Goal: Task Accomplishment & Management: Manage account settings

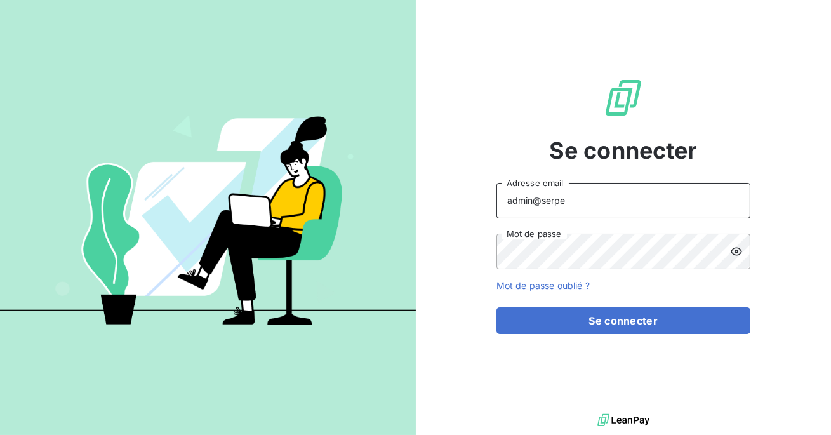
click at [568, 201] on input "admin@serpe" at bounding box center [623, 201] width 254 height 36
type input "admin@equipproguadeloupe"
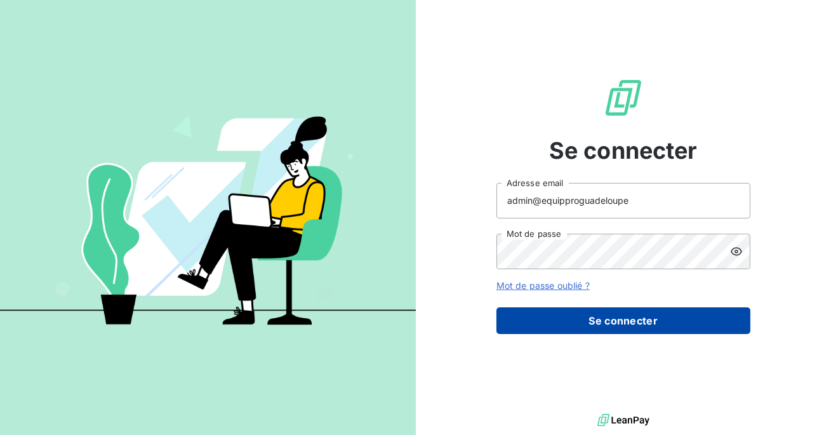
click at [604, 315] on button "Se connecter" at bounding box center [623, 320] width 254 height 27
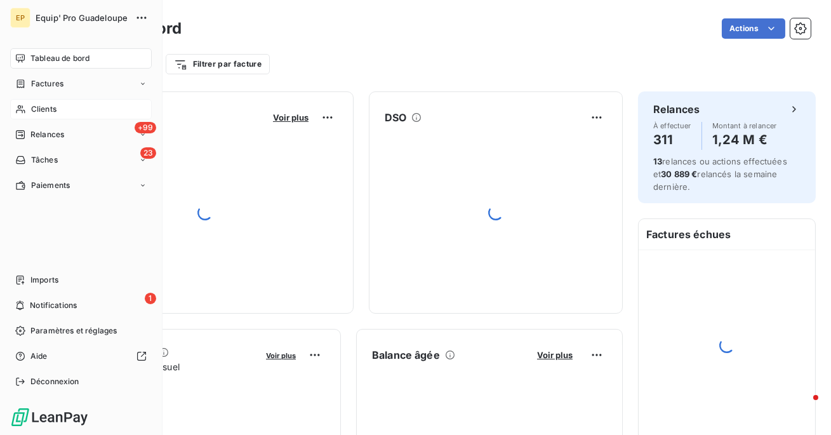
click at [34, 111] on span "Clients" at bounding box center [43, 108] width 25 height 11
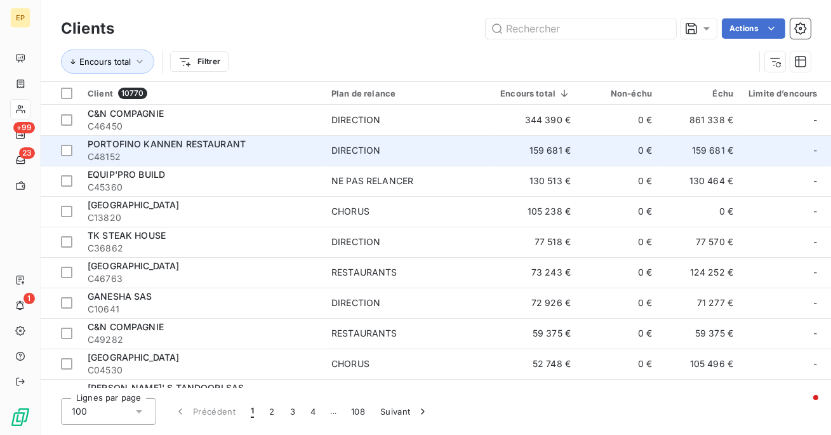
click at [156, 150] on span "C48152" at bounding box center [202, 156] width 229 height 13
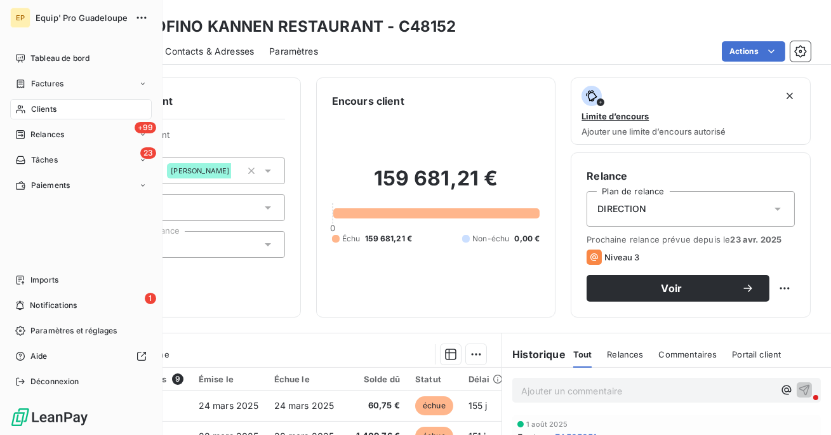
click at [22, 104] on icon at bounding box center [20, 109] width 11 height 10
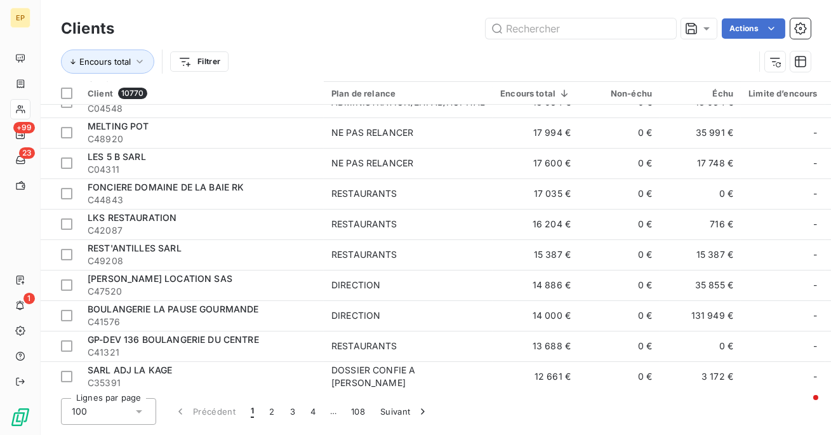
scroll to position [852, 0]
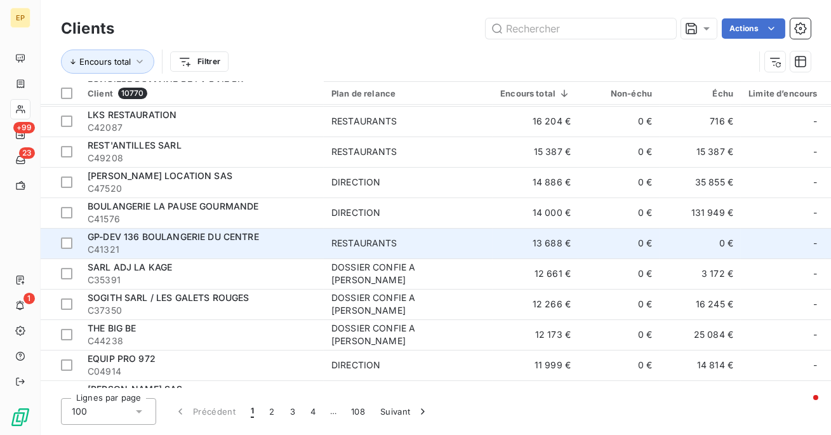
click at [252, 256] on td "GP-DEV 136 BOULANGERIE DU CENTRE C41321" at bounding box center [202, 243] width 244 height 30
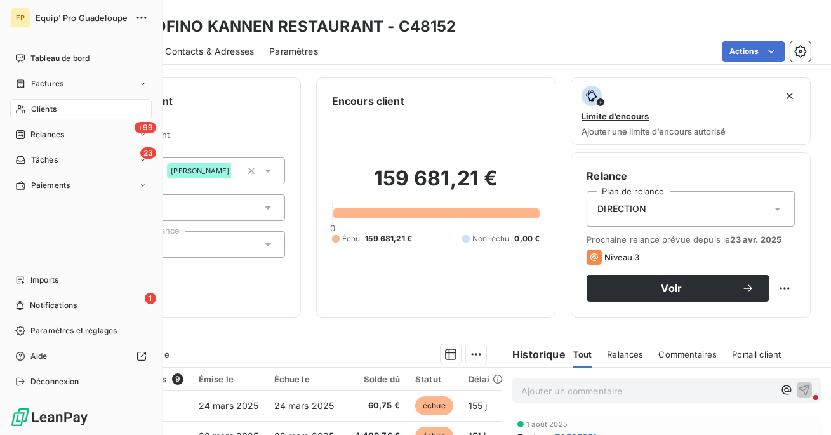
click at [25, 104] on icon at bounding box center [20, 109] width 11 height 10
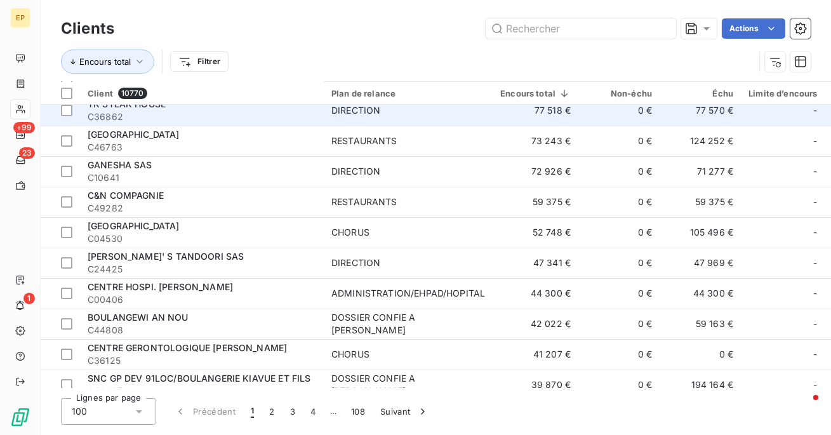
scroll to position [158, 0]
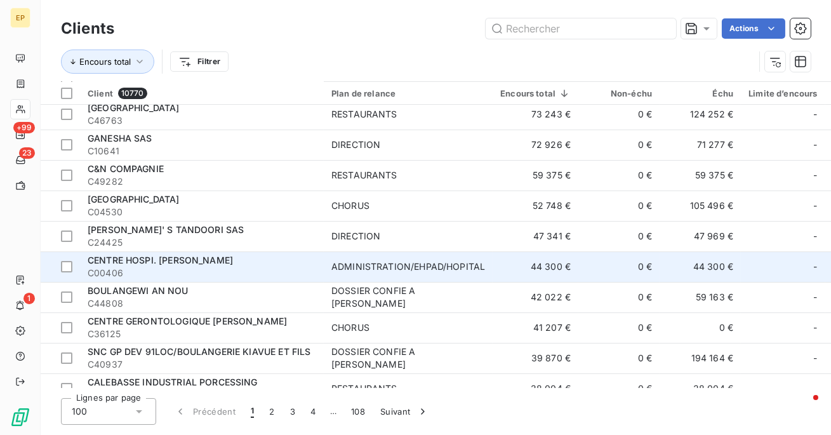
click at [250, 275] on span "C00406" at bounding box center [202, 273] width 229 height 13
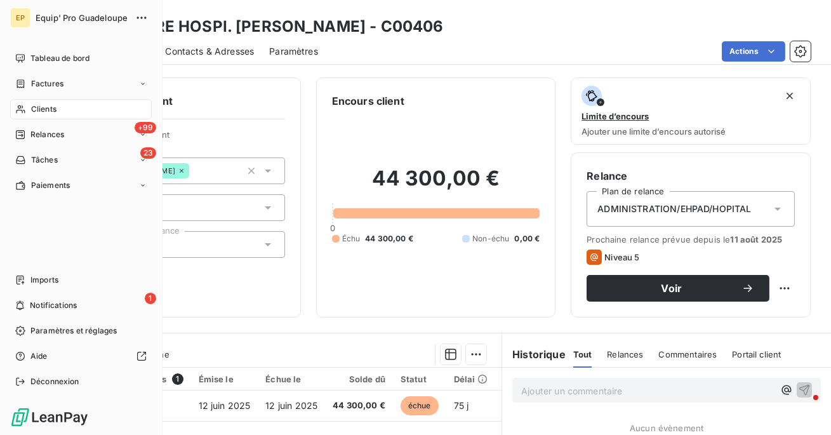
click at [17, 106] on icon at bounding box center [20, 109] width 11 height 10
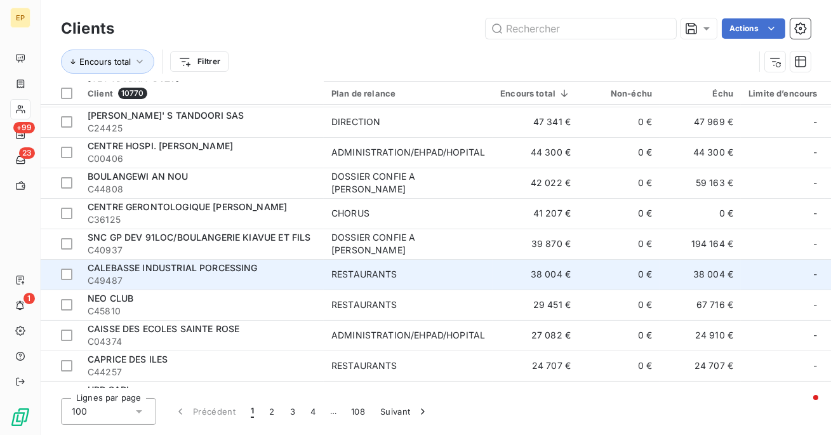
scroll to position [299, 0]
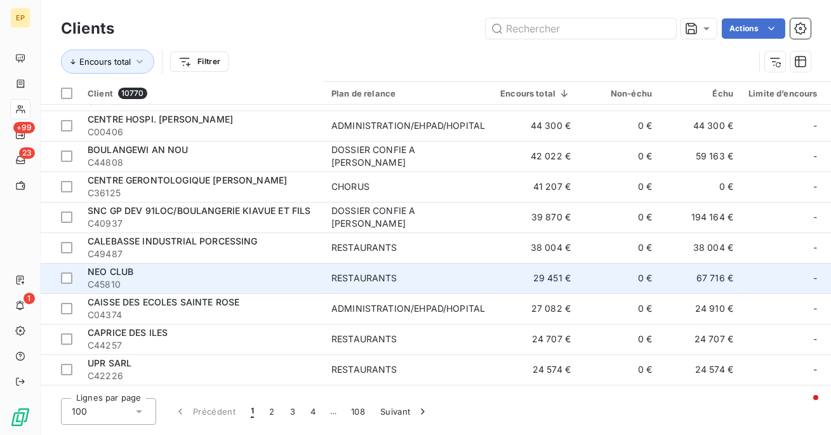
click at [280, 287] on span "C45810" at bounding box center [202, 284] width 229 height 13
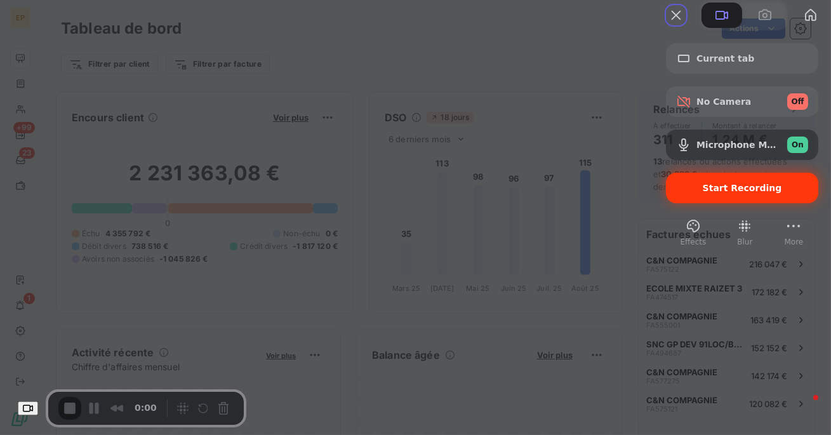
click at [744, 203] on div "Start Recording" at bounding box center [742, 188] width 152 height 30
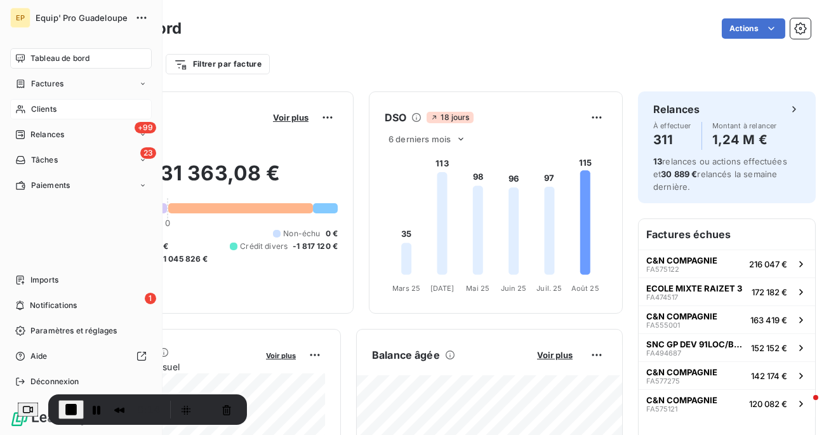
click at [23, 108] on icon at bounding box center [20, 109] width 11 height 10
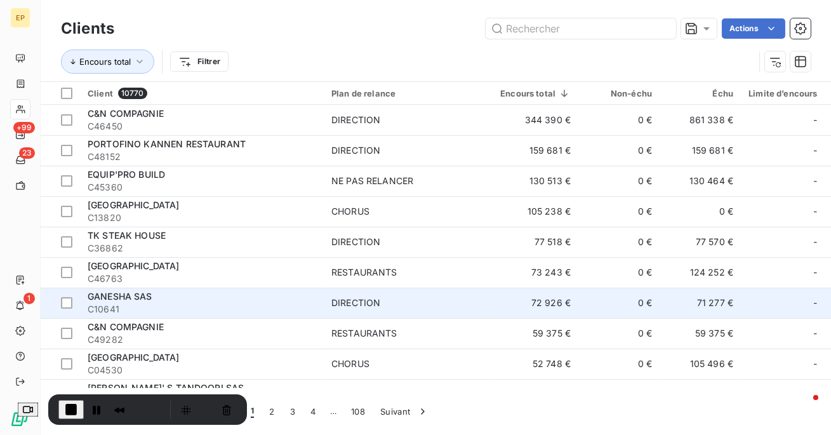
click at [404, 291] on td "DIRECTION" at bounding box center [408, 303] width 169 height 30
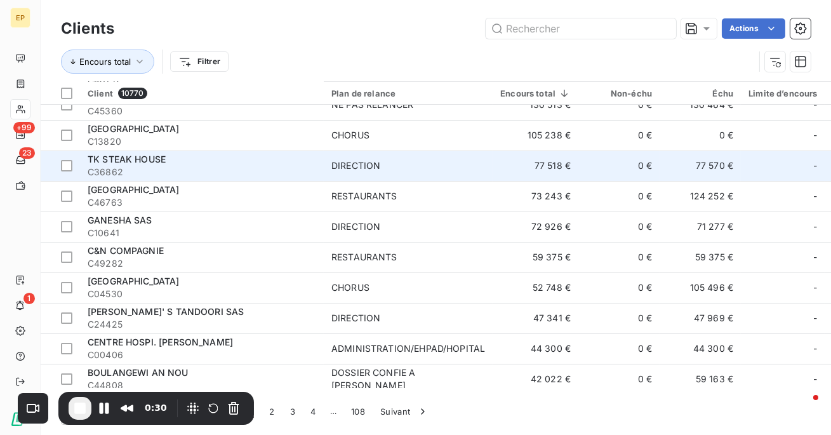
scroll to position [96, 0]
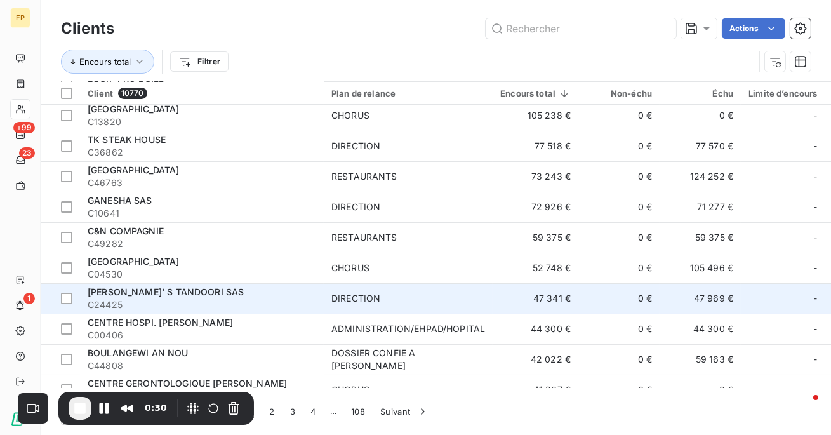
click at [230, 306] on span "C24425" at bounding box center [202, 304] width 229 height 13
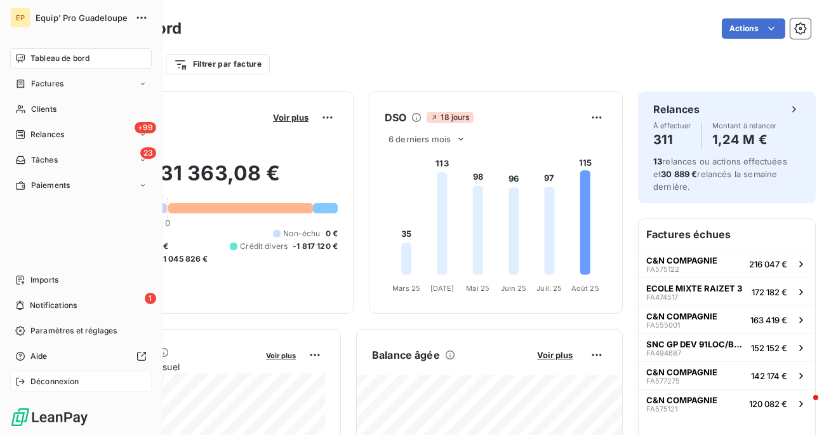
click at [35, 378] on span "Déconnexion" at bounding box center [54, 381] width 49 height 11
